Goal: Use online tool/utility: Utilize a website feature to perform a specific function

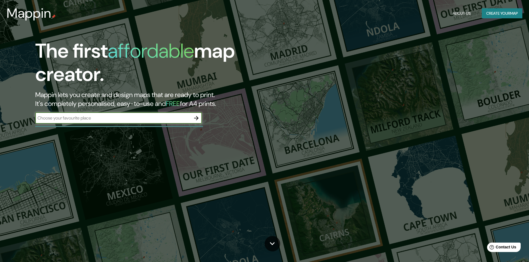
click at [168, 118] on input "text" at bounding box center [112, 118] width 155 height 6
paste input "PrintmapsEditor"
type input "PrintmapsEditor"
drag, startPoint x: 163, startPoint y: 118, endPoint x: 0, endPoint y: 125, distance: 162.8
click at [0, 125] on div "The first affordable map creator. Mappin lets you create and design maps that a…" at bounding box center [264, 131] width 529 height 262
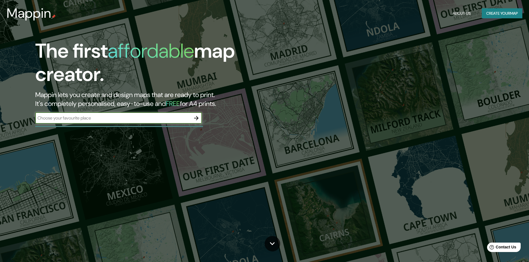
click at [112, 117] on input "text" at bounding box center [112, 118] width 155 height 6
paste input "Rod. [PERSON_NAME], Km 66 - [GEOGRAPHIC_DATA], [GEOGRAPHIC_DATA] - [GEOGRAPHIC_…"
type input "Rod. [PERSON_NAME], Km 66 - [GEOGRAPHIC_DATA], [GEOGRAPHIC_DATA] - [GEOGRAPHIC_…"
click at [199, 118] on icon "button" at bounding box center [196, 118] width 7 height 7
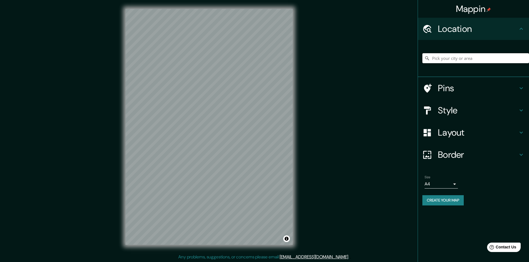
click at [477, 58] on input "Pick your city or area" at bounding box center [475, 58] width 107 height 10
paste input "Rod. [PERSON_NAME], Km 66 - [GEOGRAPHIC_DATA], [GEOGRAPHIC_DATA] - [GEOGRAPHIC_…"
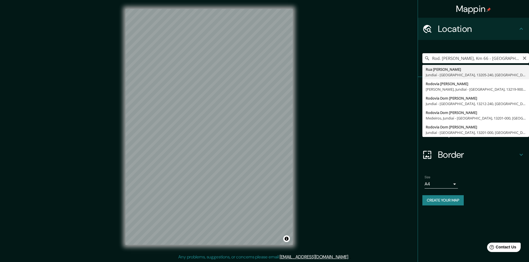
drag, startPoint x: 498, startPoint y: 58, endPoint x: 388, endPoint y: 71, distance: 110.4
click at [388, 71] on div "Mappin Location Rod. [PERSON_NAME], Km 66 - [GEOGRAPHIC_DATA], [GEOGRAPHIC_DATA…" at bounding box center [264, 131] width 529 height 263
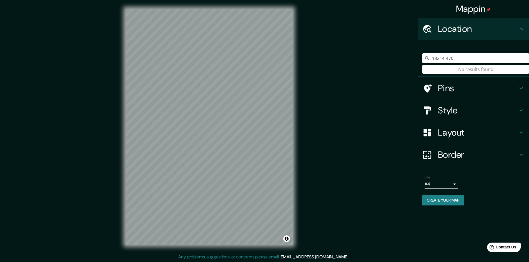
click at [466, 57] on input "13214-470" at bounding box center [475, 58] width 107 height 10
click at [433, 59] on input "13214-470" at bounding box center [475, 58] width 107 height 10
drag, startPoint x: 459, startPoint y: 57, endPoint x: 340, endPoint y: 74, distance: 120.1
click at [340, 74] on div "Mappin Location 13214-470 No results found Pins Style Layout Border Choose a bo…" at bounding box center [264, 131] width 529 height 263
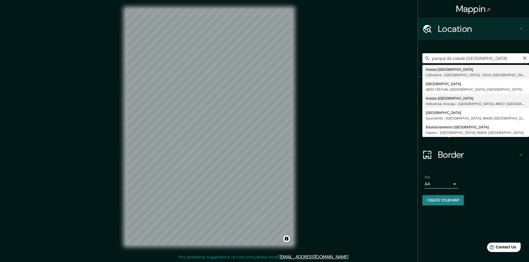
scroll to position [1, 0]
drag, startPoint x: 485, startPoint y: 58, endPoint x: 389, endPoint y: 65, distance: 96.0
click at [389, 65] on div "Mappin Location parque da cidade [GEOGRAPHIC_DATA] Acesso [GEOGRAPHIC_DATA], [G…" at bounding box center [264, 130] width 529 height 263
paste input "Rod. [GEOGRAPHIC_DATA], Km 66"
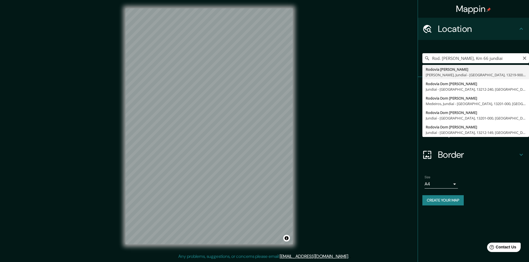
type input "Rodovia [PERSON_NAME], [PERSON_NAME], Jundiaí - [GEOGRAPHIC_DATA], 13219-900, […"
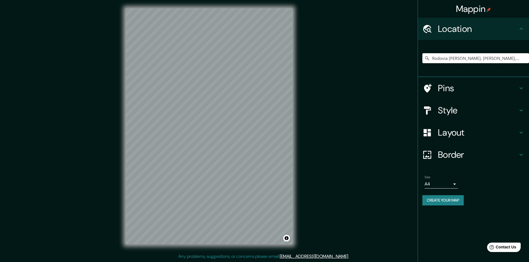
scroll to position [0, 0]
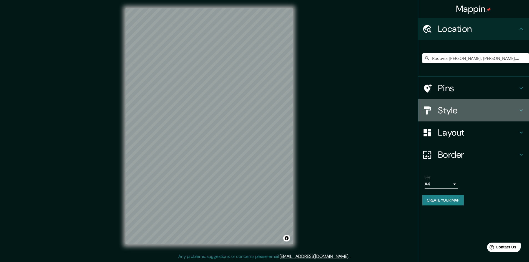
click at [444, 107] on h4 "Style" at bounding box center [478, 110] width 80 height 11
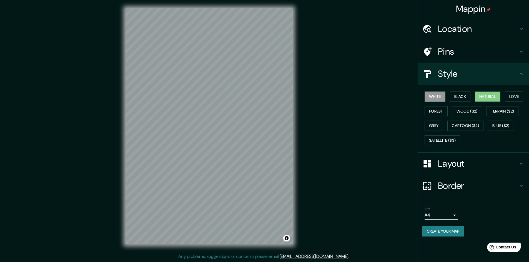
click at [489, 96] on button "Natural" at bounding box center [488, 97] width 26 height 10
click at [439, 107] on button "Forest" at bounding box center [435, 111] width 23 height 10
click at [514, 94] on button "Love" at bounding box center [514, 97] width 18 height 10
click at [497, 98] on button "Natural" at bounding box center [488, 97] width 26 height 10
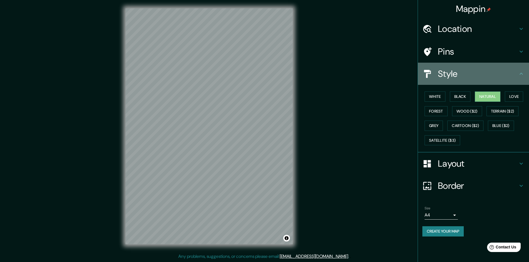
click at [478, 76] on h4 "Style" at bounding box center [478, 73] width 80 height 11
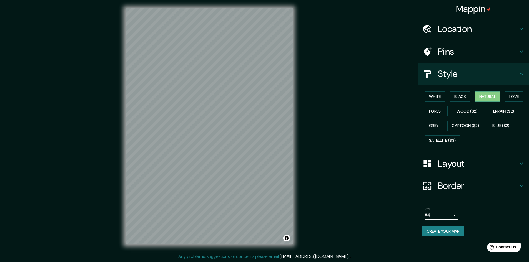
click at [486, 162] on h4 "Layout" at bounding box center [478, 163] width 80 height 11
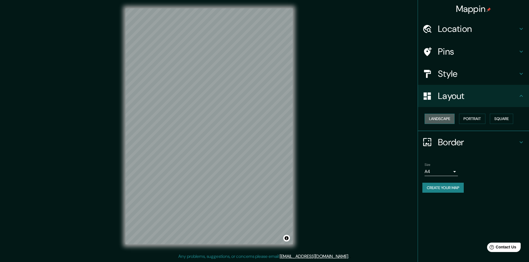
click at [447, 120] on button "Landscape" at bounding box center [439, 119] width 30 height 10
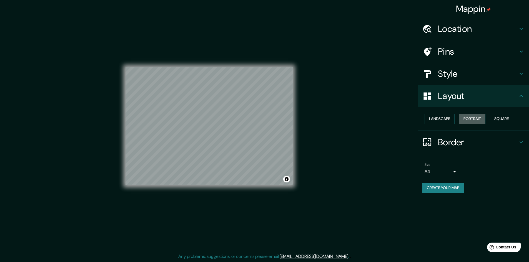
click at [464, 119] on button "Portrait" at bounding box center [472, 119] width 26 height 10
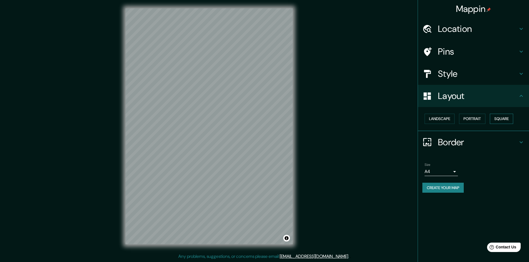
click at [501, 117] on button "Square" at bounding box center [501, 119] width 23 height 10
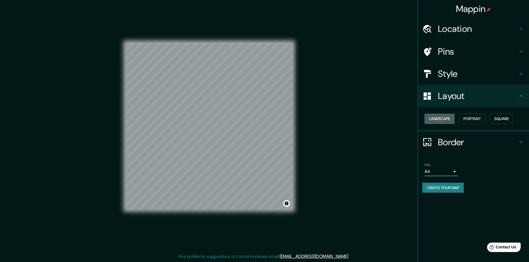
click at [445, 121] on button "Landscape" at bounding box center [439, 119] width 30 height 10
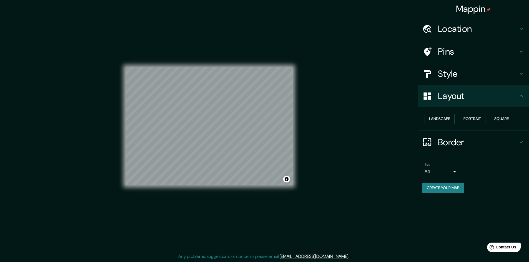
click at [202, 188] on div "© Mapbox © OpenStreetMap Improve this map" at bounding box center [208, 126] width 167 height 236
click at [324, 122] on div "Mappin Location [GEOGRAPHIC_DATA] [GEOGRAPHIC_DATA], [PERSON_NAME], [GEOGRAPHIC…" at bounding box center [264, 130] width 529 height 263
click at [488, 93] on h4 "Layout" at bounding box center [478, 95] width 80 height 11
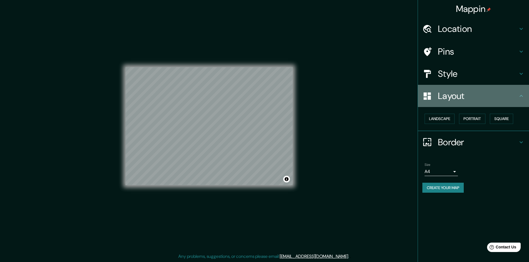
click at [521, 95] on icon at bounding box center [520, 96] width 3 height 2
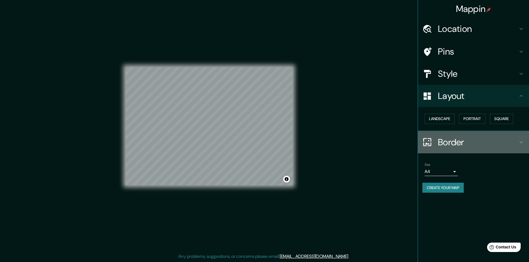
click at [469, 144] on h4 "Border" at bounding box center [478, 142] width 80 height 11
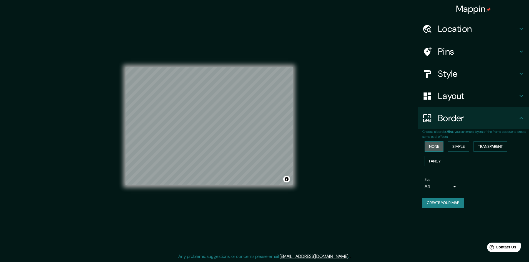
click at [439, 148] on button "None" at bounding box center [433, 147] width 19 height 10
click at [465, 51] on h4 "Pins" at bounding box center [478, 51] width 80 height 11
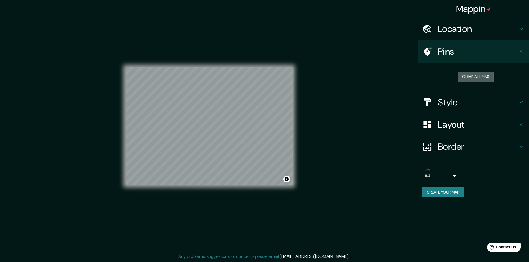
click at [474, 77] on button "Clear all pins" at bounding box center [475, 77] width 36 height 10
click at [267, 132] on div "Mappin Location [GEOGRAPHIC_DATA] [GEOGRAPHIC_DATA], [PERSON_NAME], [GEOGRAPHIC…" at bounding box center [264, 130] width 529 height 263
click at [472, 77] on button "Clear all pins" at bounding box center [475, 77] width 36 height 10
click at [460, 126] on h4 "Layout" at bounding box center [478, 124] width 80 height 11
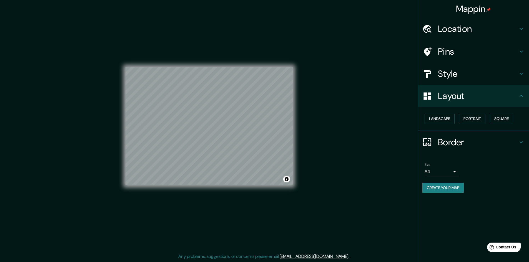
click at [462, 101] on h4 "Layout" at bounding box center [478, 95] width 80 height 11
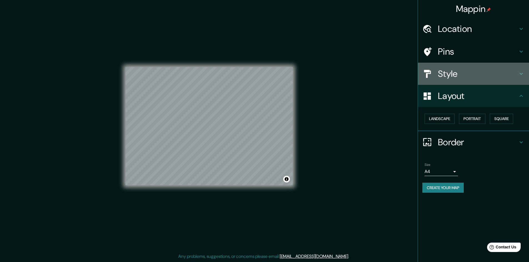
click at [456, 80] on div "Style" at bounding box center [473, 74] width 111 height 22
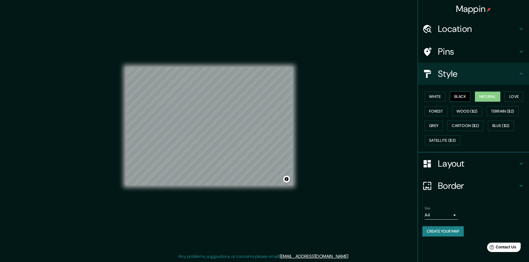
click at [455, 97] on button "Black" at bounding box center [460, 97] width 21 height 10
click at [477, 100] on button "Natural" at bounding box center [488, 97] width 26 height 10
